Goal: Task Accomplishment & Management: Complete application form

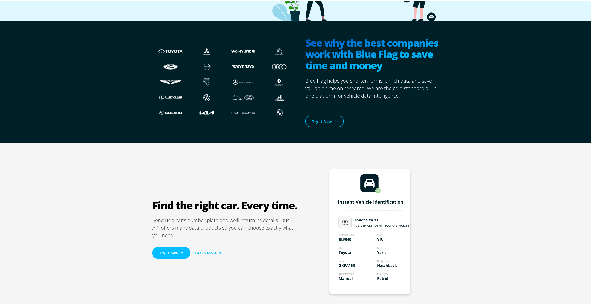
scroll to position [265, 0]
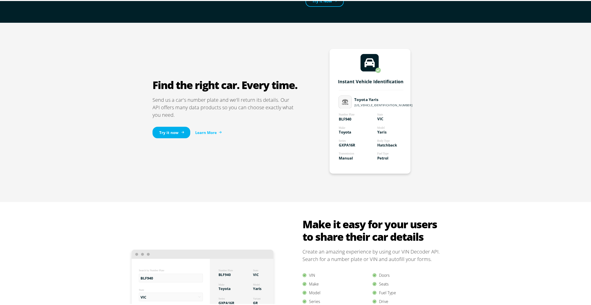
click at [175, 130] on link "Try it now" at bounding box center [172, 132] width 38 height 12
